Goal: Navigation & Orientation: Find specific page/section

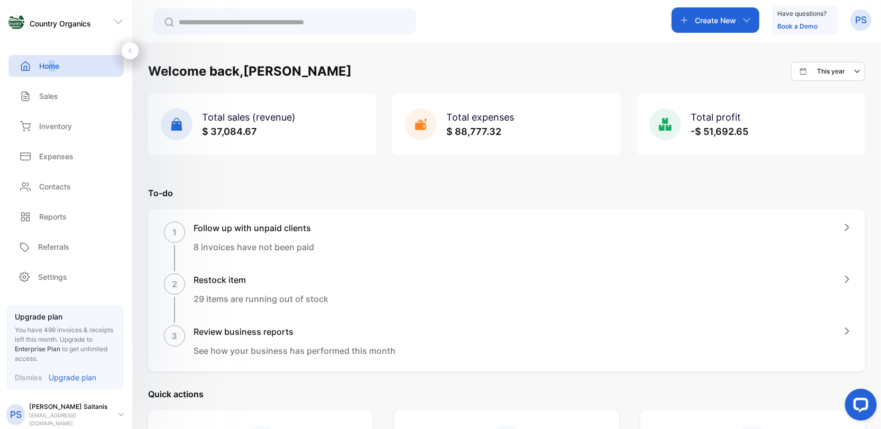
click at [54, 68] on p "Home" at bounding box center [49, 65] width 20 height 11
drag, startPoint x: 184, startPoint y: 113, endPoint x: 187, endPoint y: 293, distance: 179.4
click at [61, 122] on p "Inventory" at bounding box center [55, 126] width 33 height 11
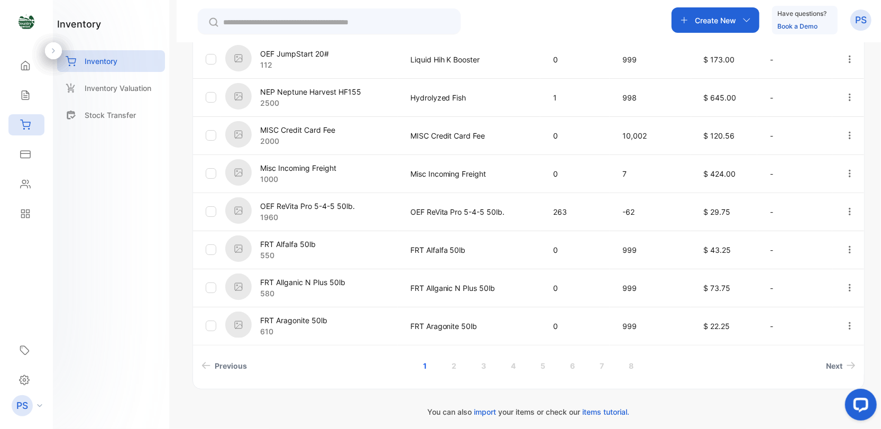
scroll to position [339, 0]
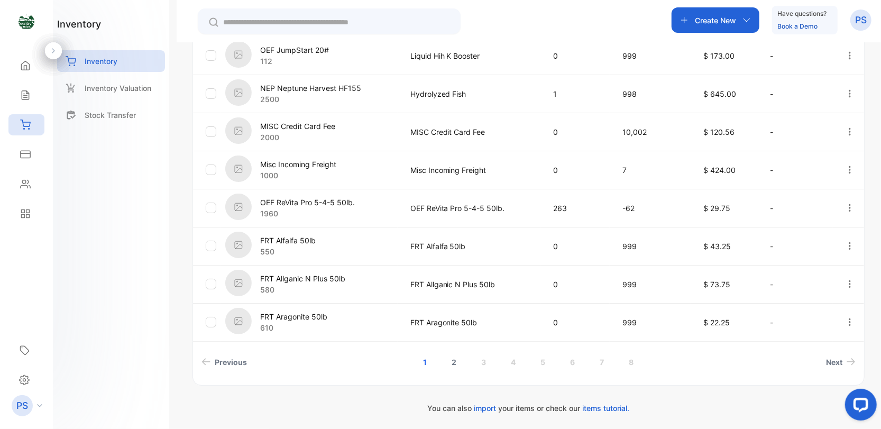
click at [454, 360] on link "2" at bounding box center [454, 362] width 30 height 20
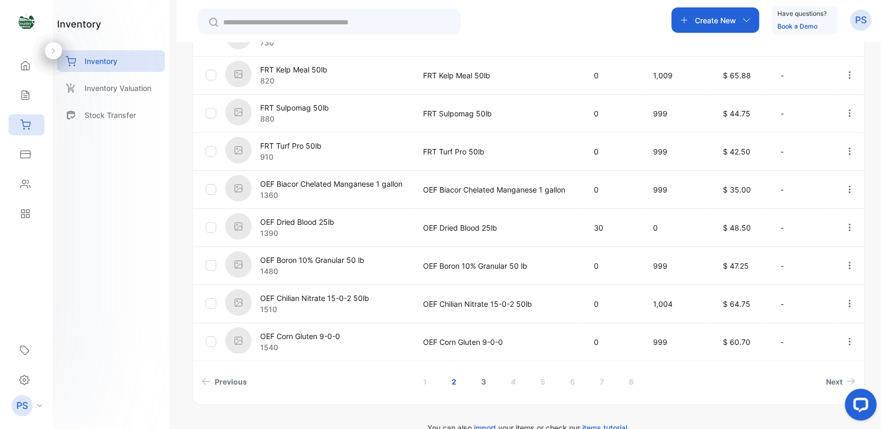
click at [484, 382] on link "3" at bounding box center [484, 382] width 30 height 20
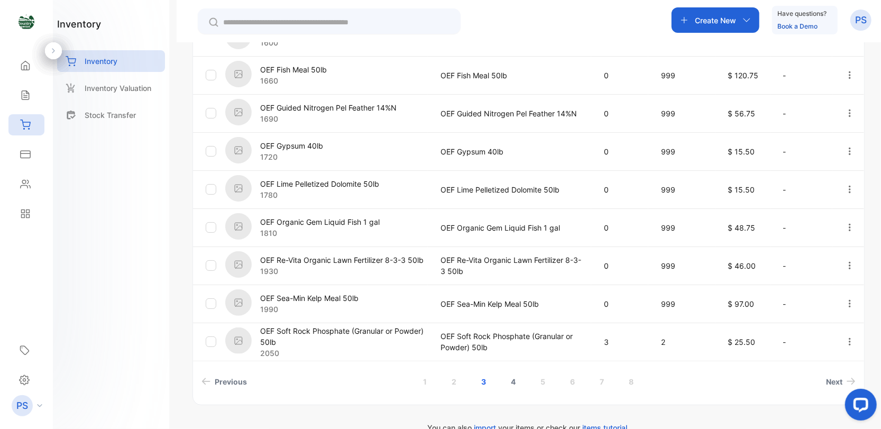
click at [514, 382] on link "4" at bounding box center [513, 382] width 30 height 20
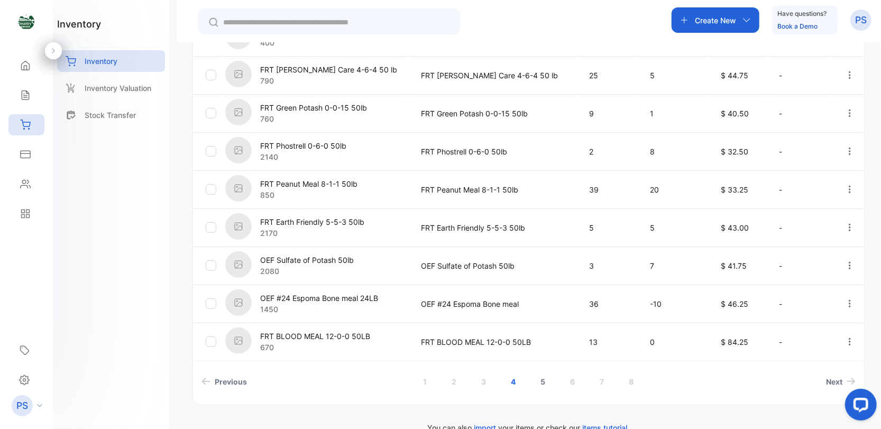
click at [545, 382] on link "5" at bounding box center [543, 382] width 30 height 20
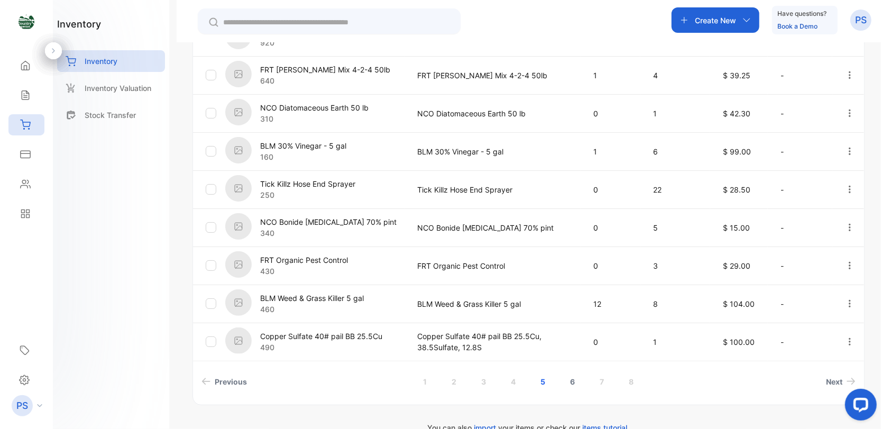
click at [569, 381] on link "6" at bounding box center [573, 382] width 30 height 20
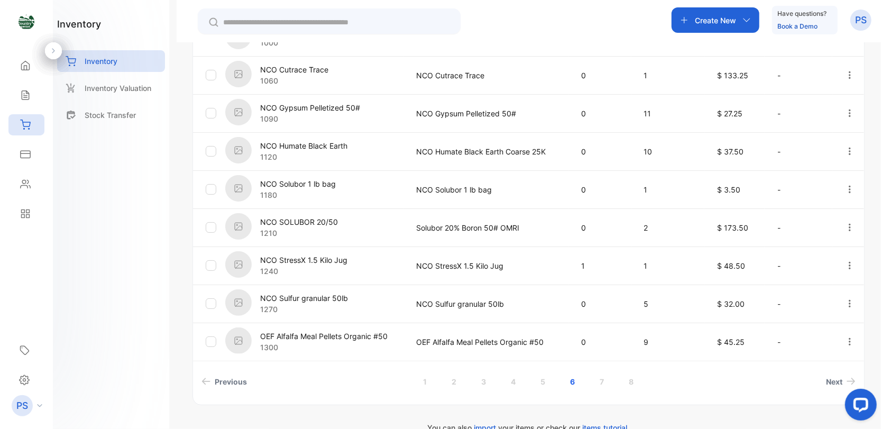
drag, startPoint x: 248, startPoint y: 21, endPoint x: 249, endPoint y: 26, distance: 5.9
click at [248, 21] on input "text" at bounding box center [336, 22] width 227 height 11
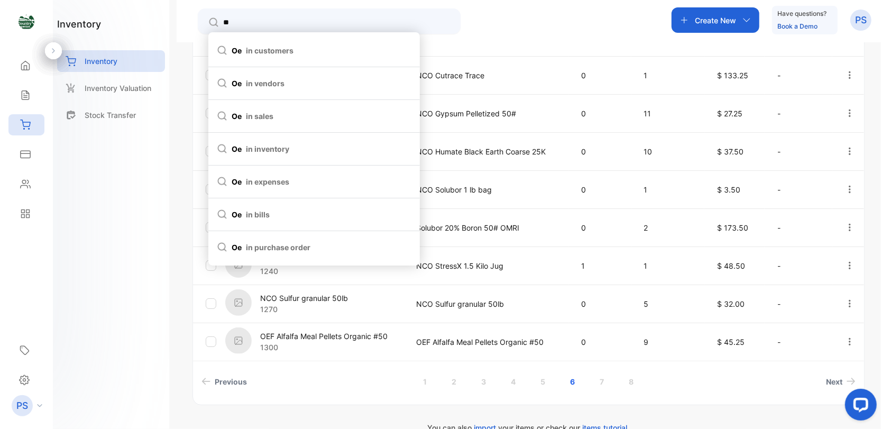
type input "***"
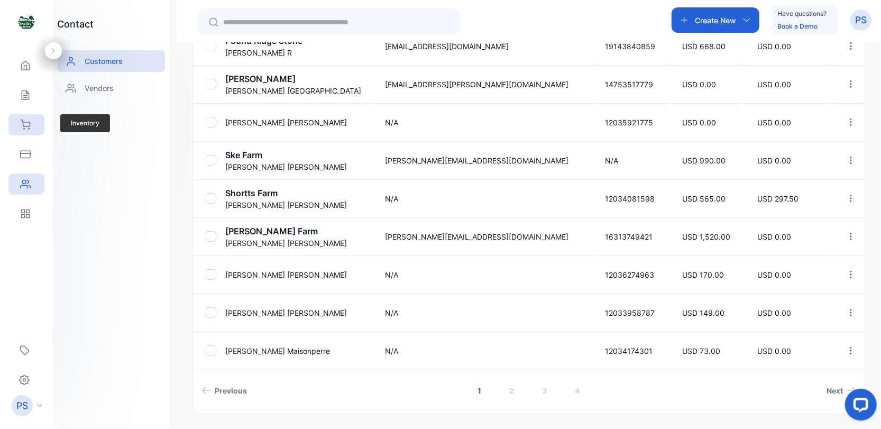
click at [34, 131] on div "Inventory" at bounding box center [26, 124] width 36 height 21
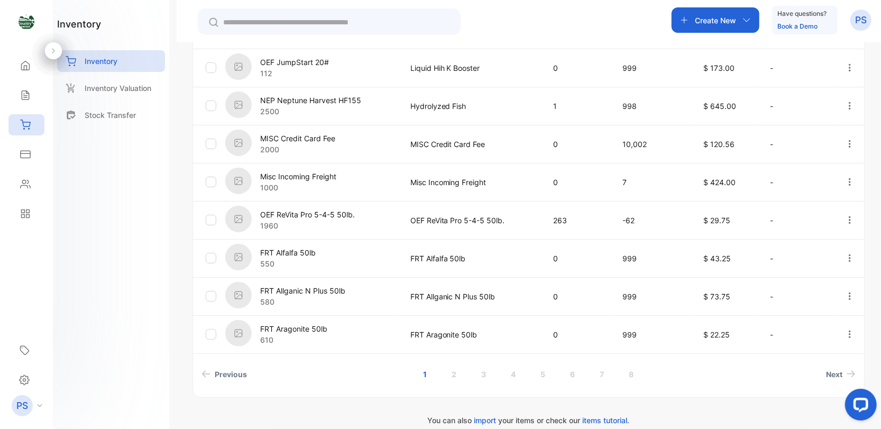
scroll to position [339, 0]
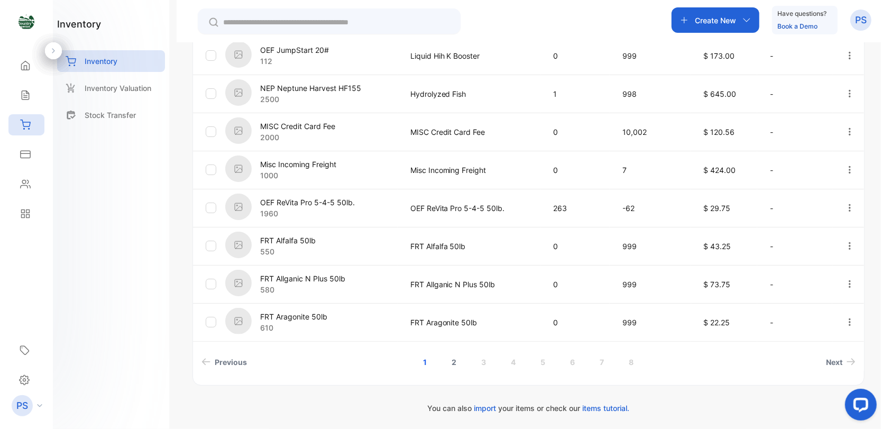
click at [452, 362] on link "2" at bounding box center [454, 362] width 30 height 20
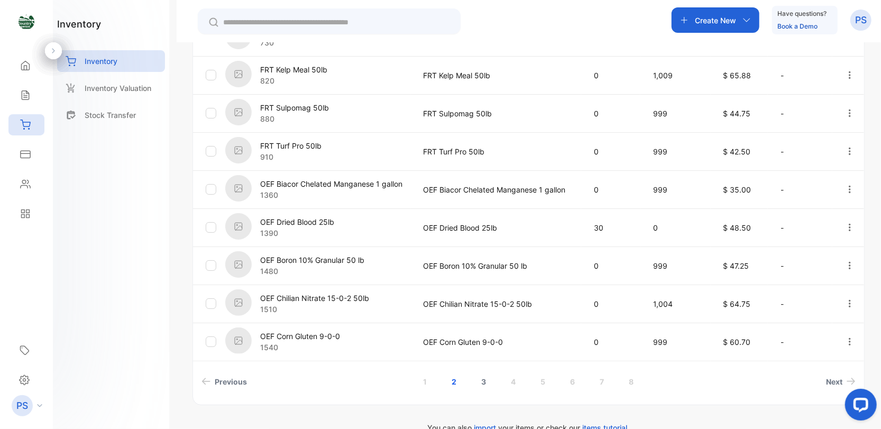
click at [484, 385] on link "3" at bounding box center [484, 382] width 30 height 20
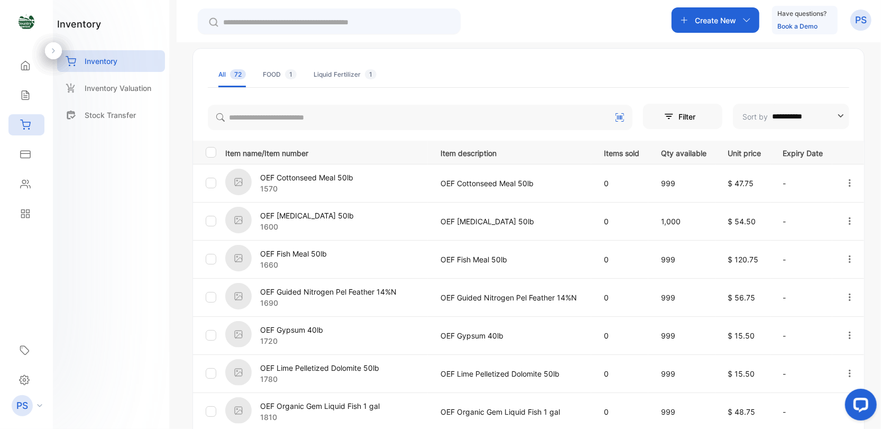
scroll to position [286, 0]
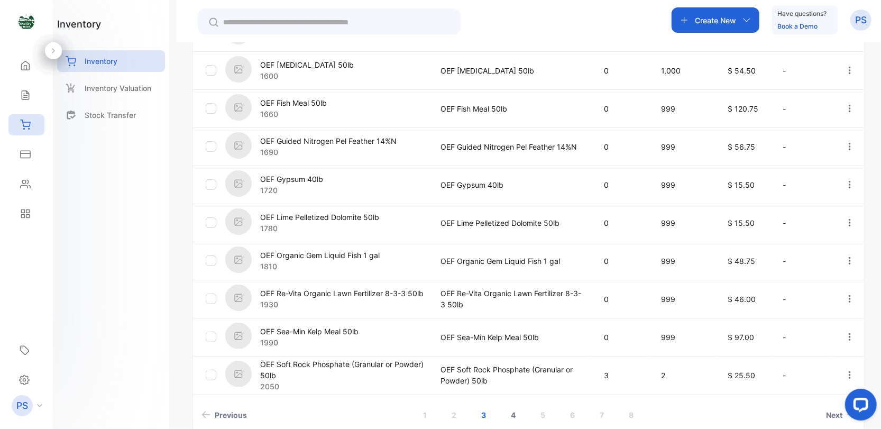
click at [512, 414] on link "4" at bounding box center [513, 415] width 30 height 20
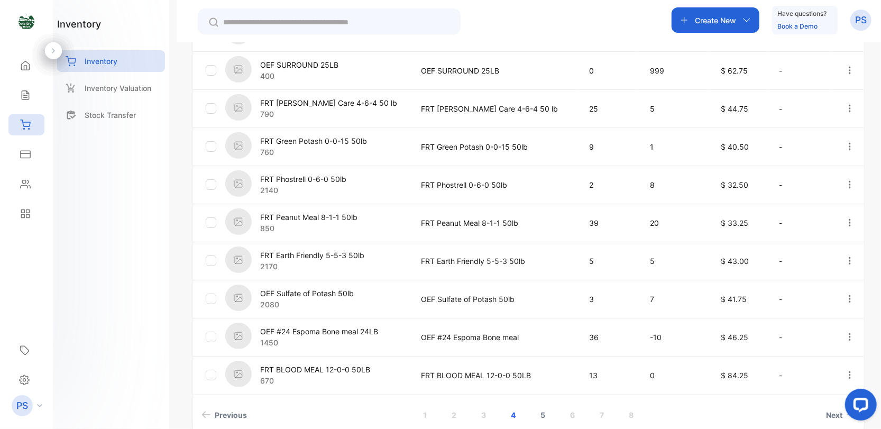
click at [540, 415] on link "5" at bounding box center [543, 415] width 30 height 20
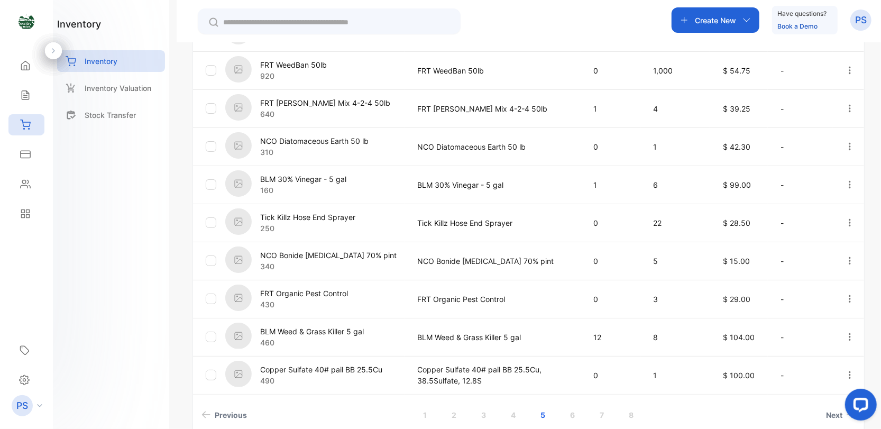
click at [569, 417] on link "6" at bounding box center [573, 415] width 30 height 20
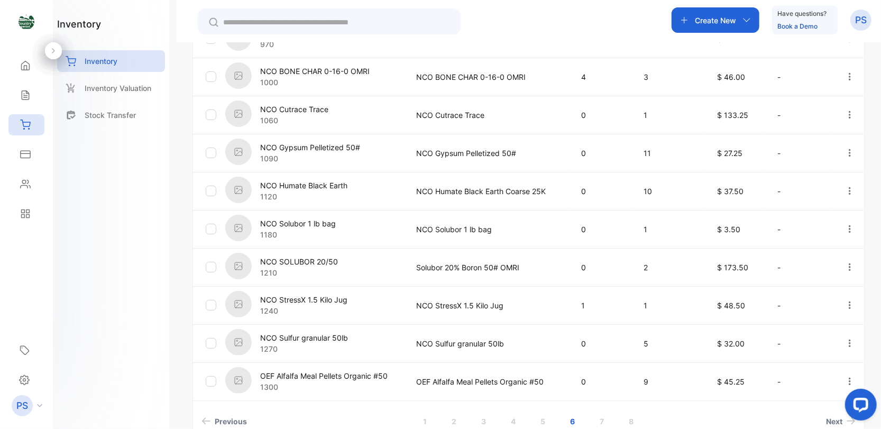
scroll to position [339, 0]
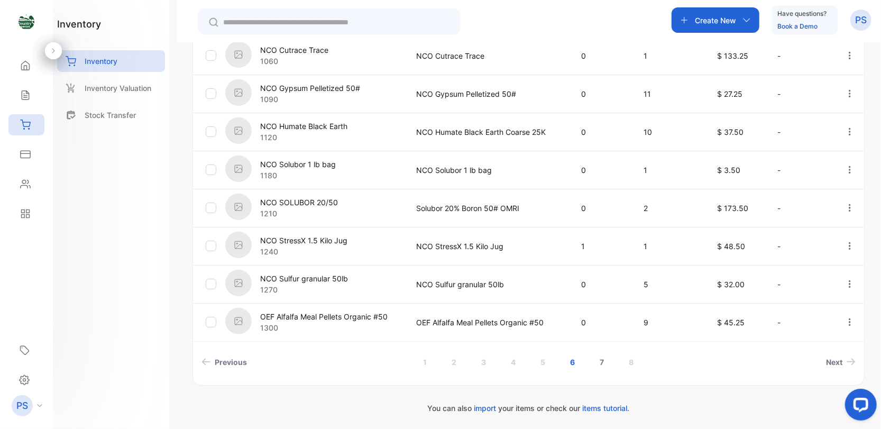
click at [597, 360] on link "7" at bounding box center [602, 362] width 30 height 20
